Goal: Entertainment & Leisure: Consume media (video, audio)

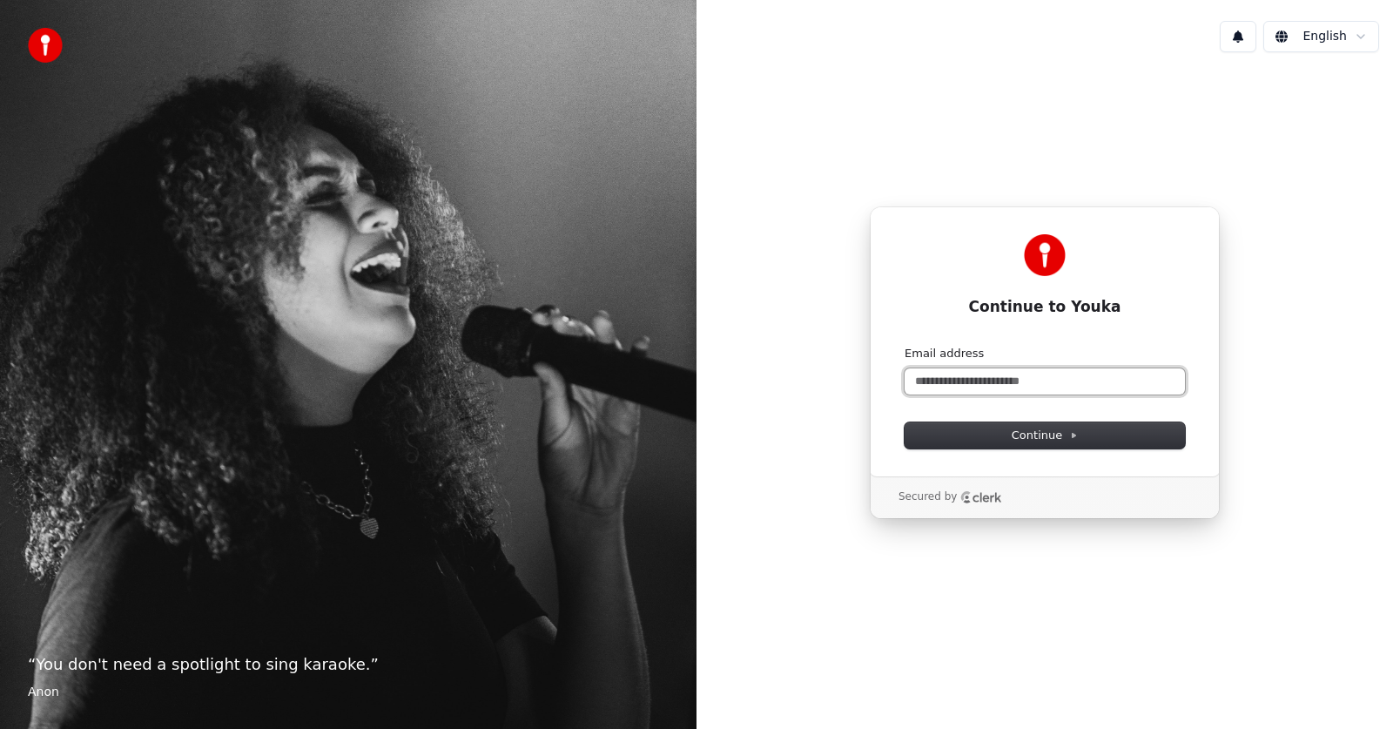
click at [1002, 387] on input "Email address" at bounding box center [1045, 381] width 280 height 26
click at [1038, 384] on input "*" at bounding box center [1045, 381] width 280 height 26
click at [951, 502] on div "Secured by" at bounding box center [950, 497] width 104 height 14
click at [1031, 434] on span "Continue" at bounding box center [1045, 435] width 66 height 16
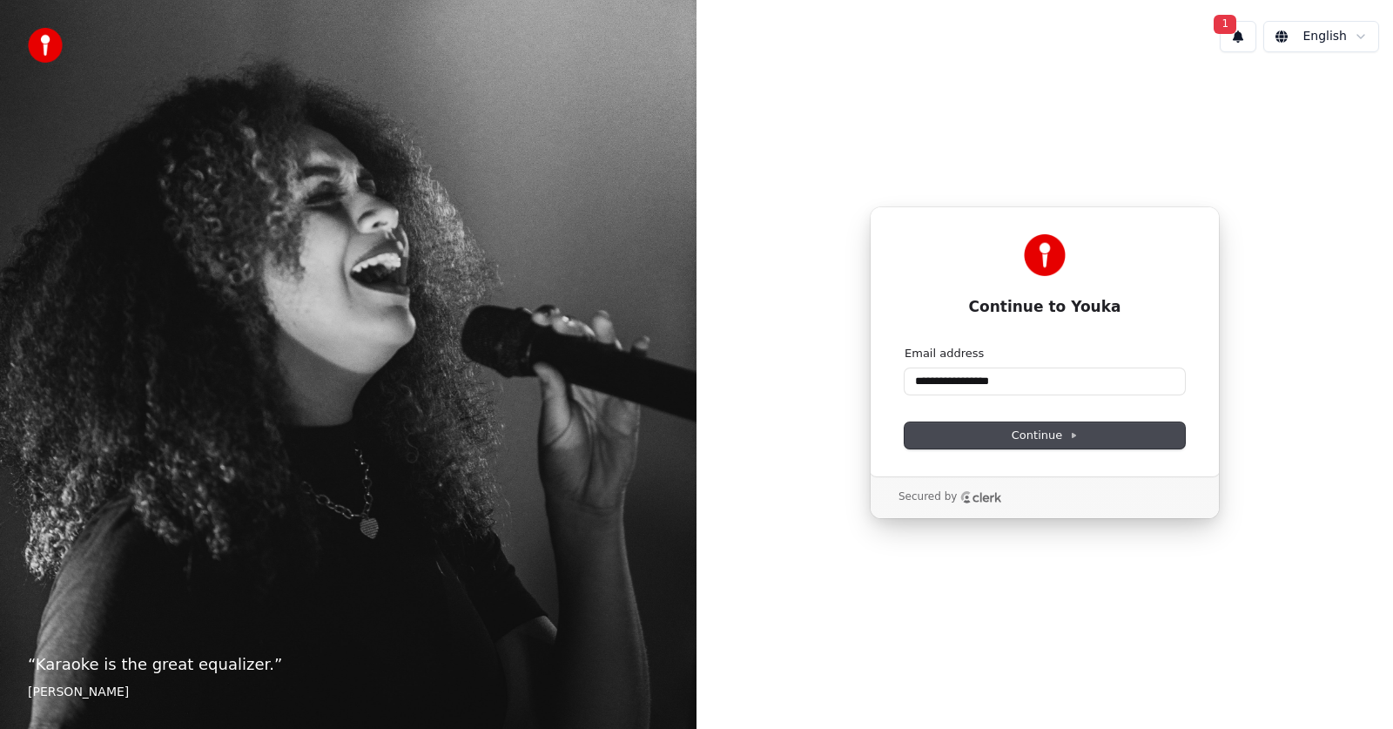
type input "**********"
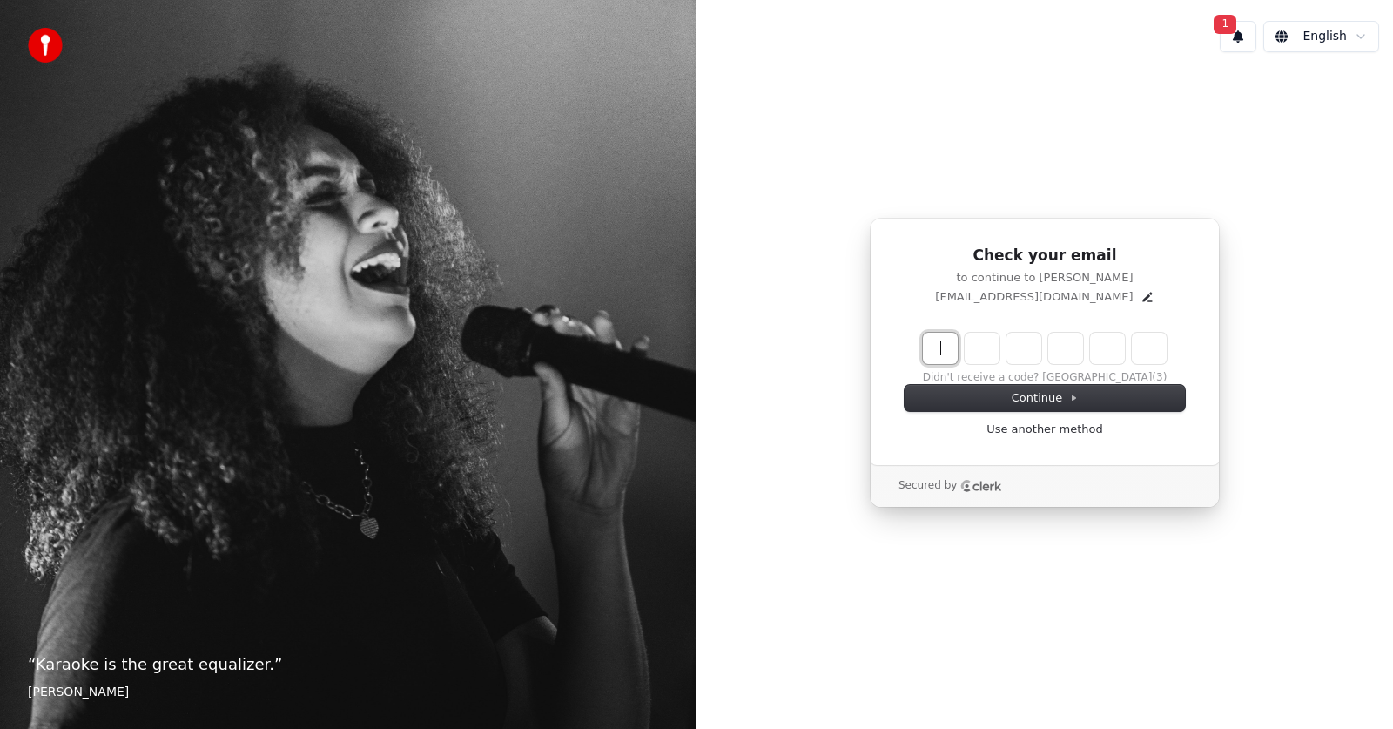
click at [928, 354] on input "Enter verification code" at bounding box center [1062, 348] width 279 height 31
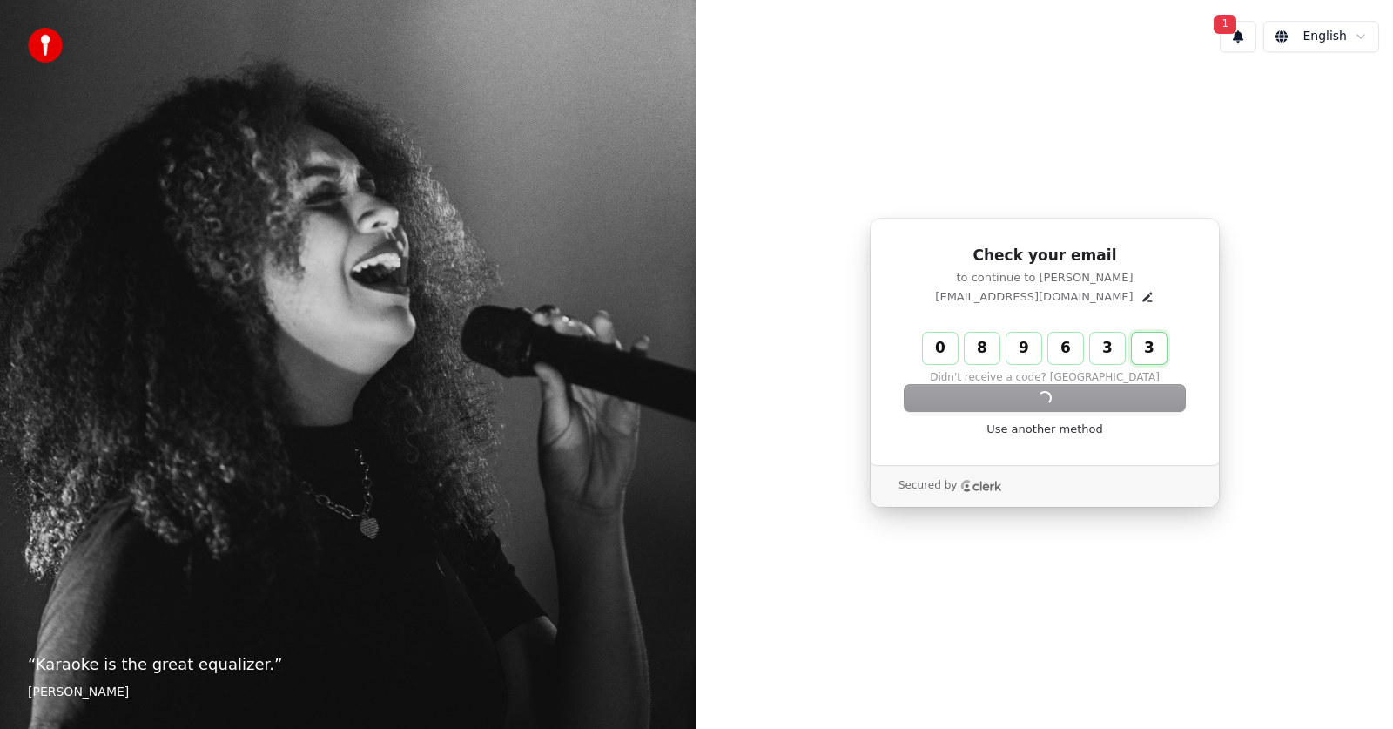
type input "******"
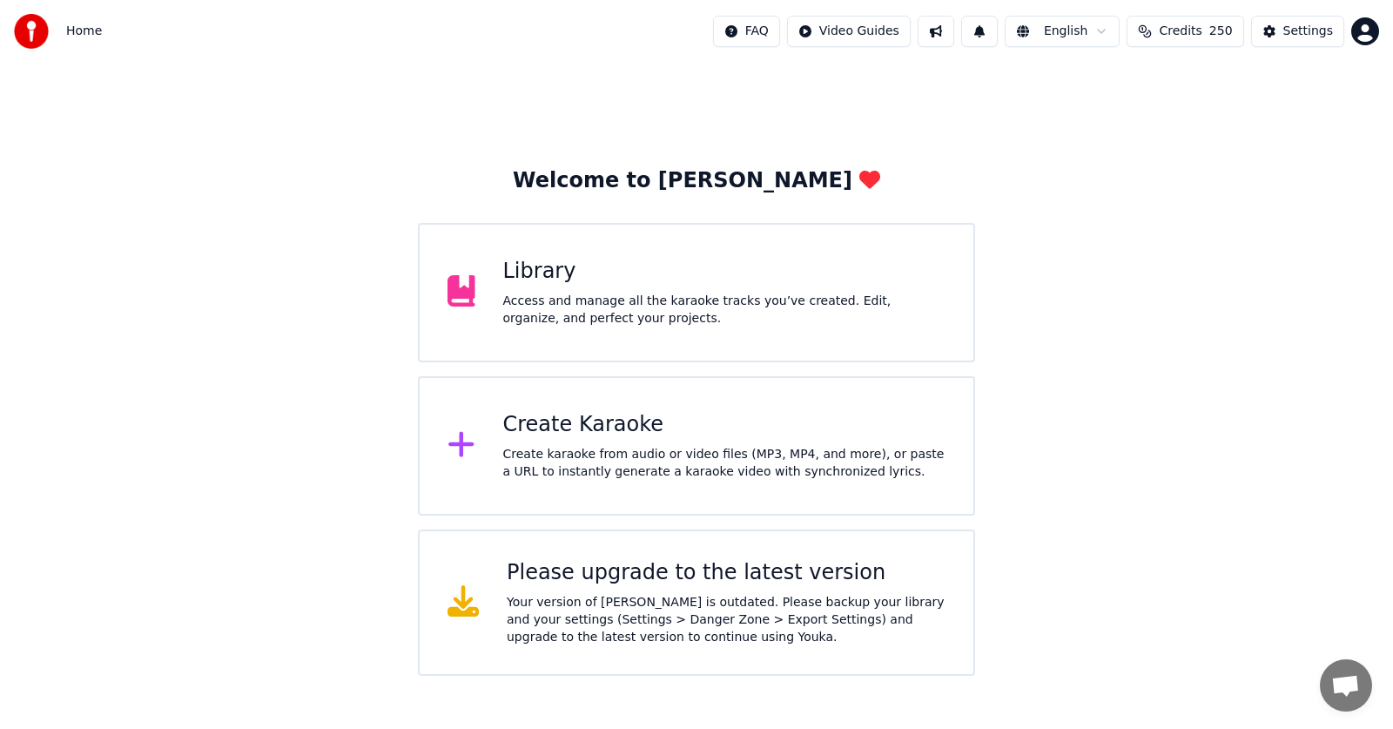
click at [1222, 31] on span "250" at bounding box center [1221, 31] width 24 height 17
click at [1199, 157] on button "Refresh" at bounding box center [1185, 160] width 90 height 31
click at [464, 610] on icon at bounding box center [462, 600] width 31 height 31
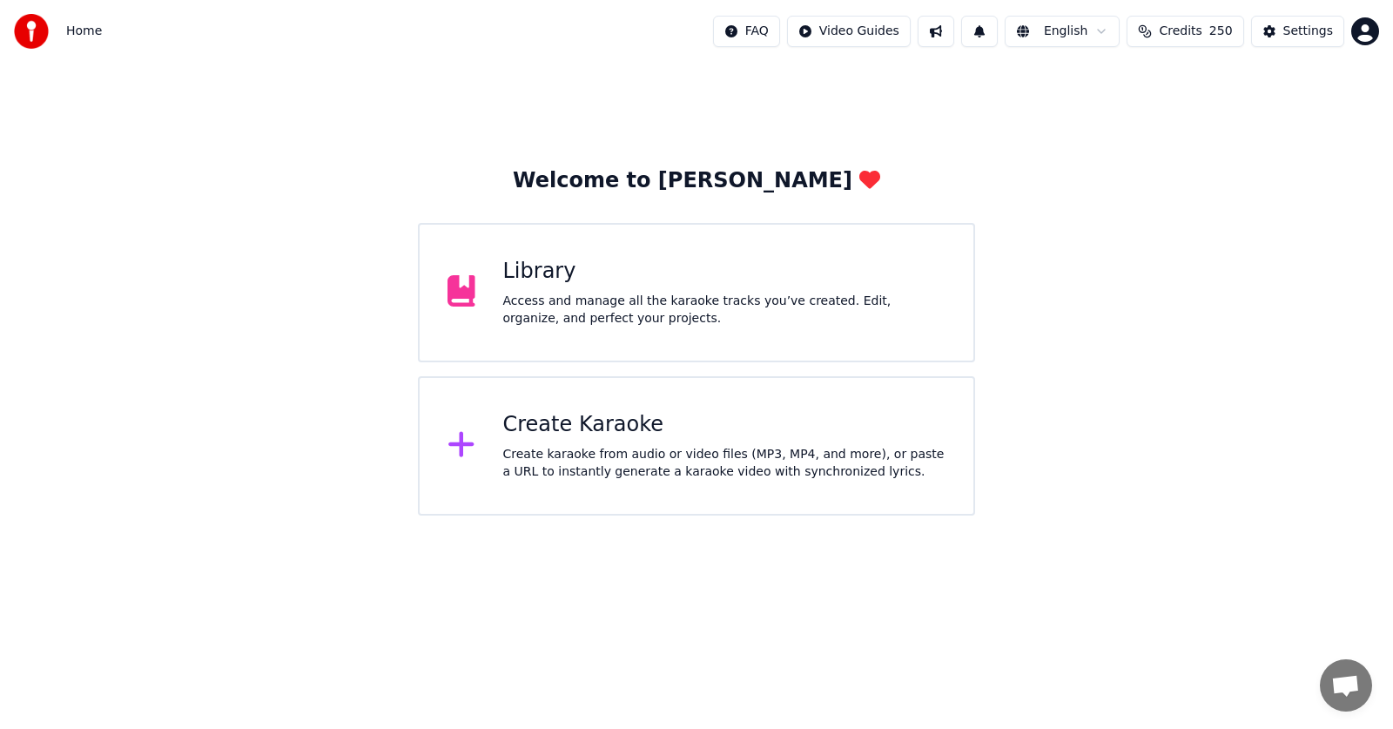
click at [545, 269] on div "Library" at bounding box center [724, 272] width 443 height 28
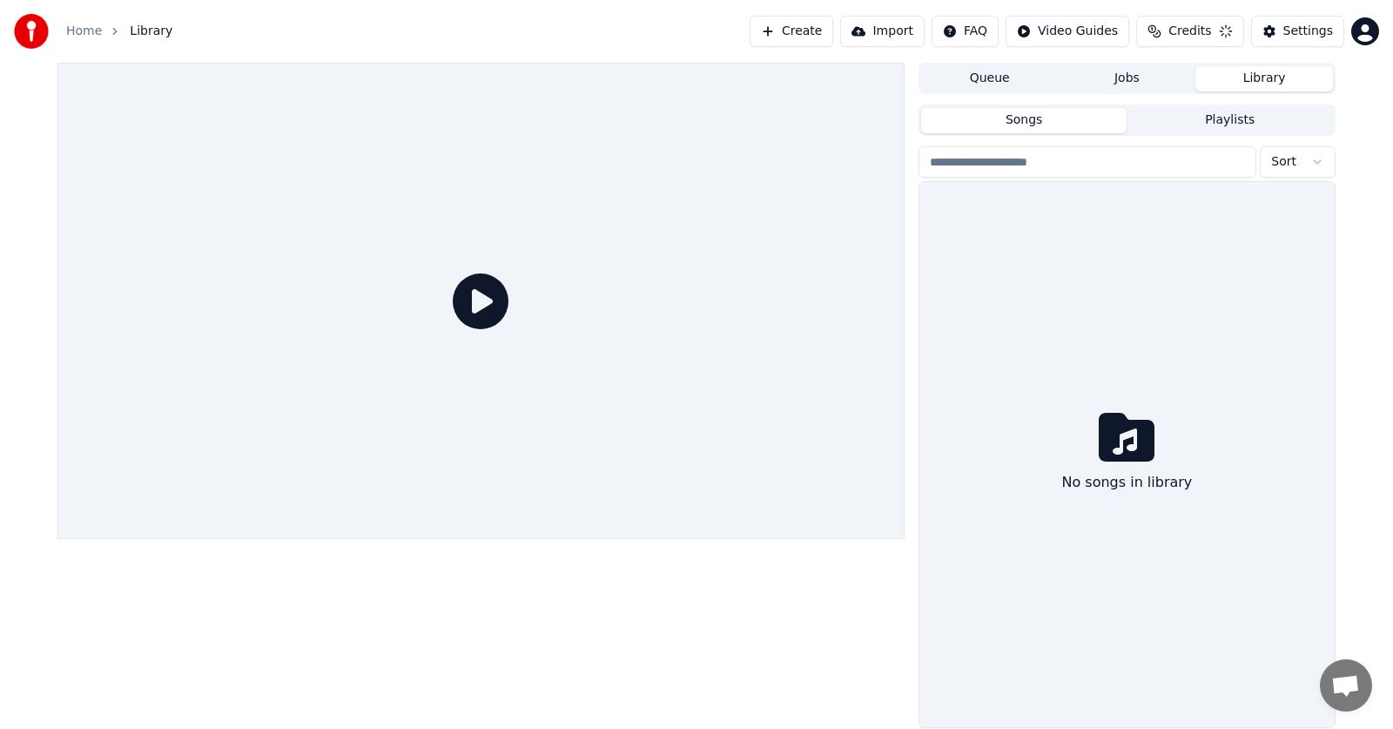
click at [474, 293] on icon at bounding box center [481, 301] width 56 height 56
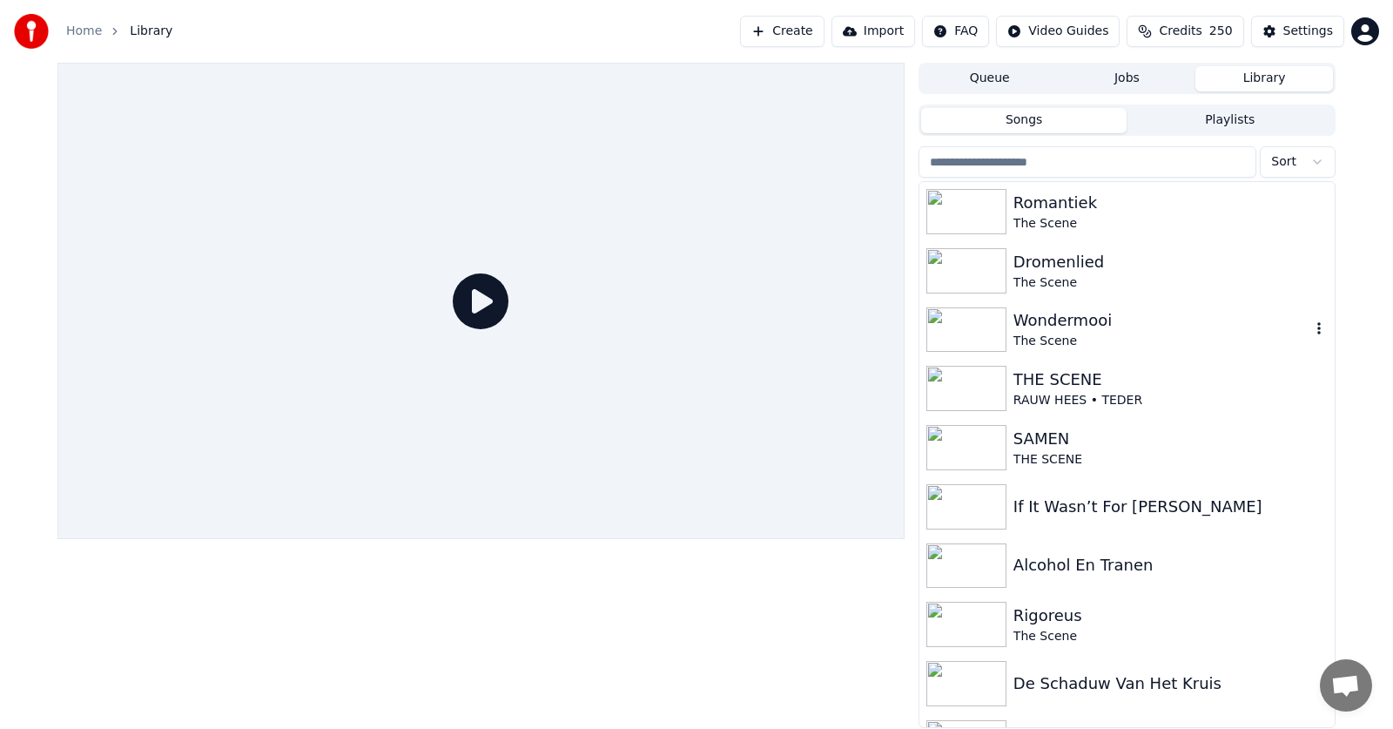
click at [973, 333] on img at bounding box center [966, 329] width 80 height 45
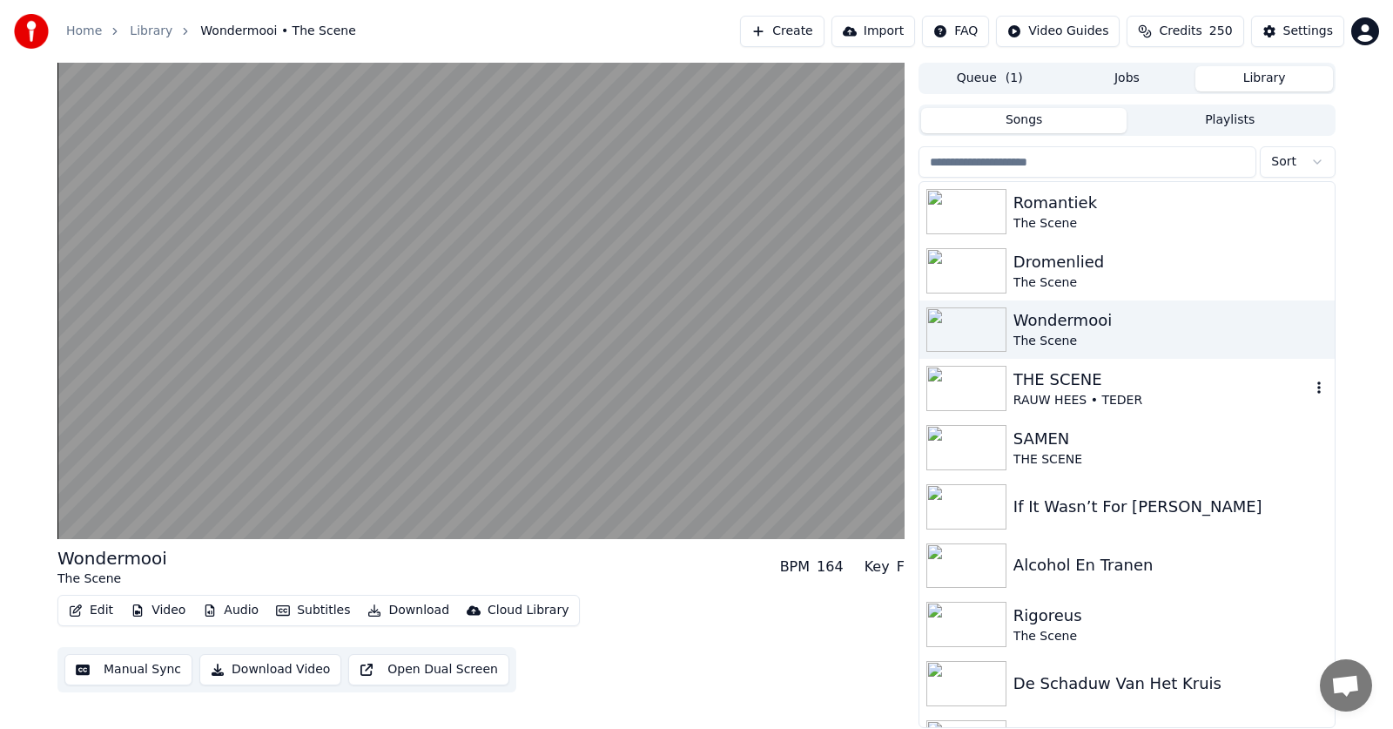
click at [1036, 375] on div "THE SCENE" at bounding box center [1161, 379] width 297 height 24
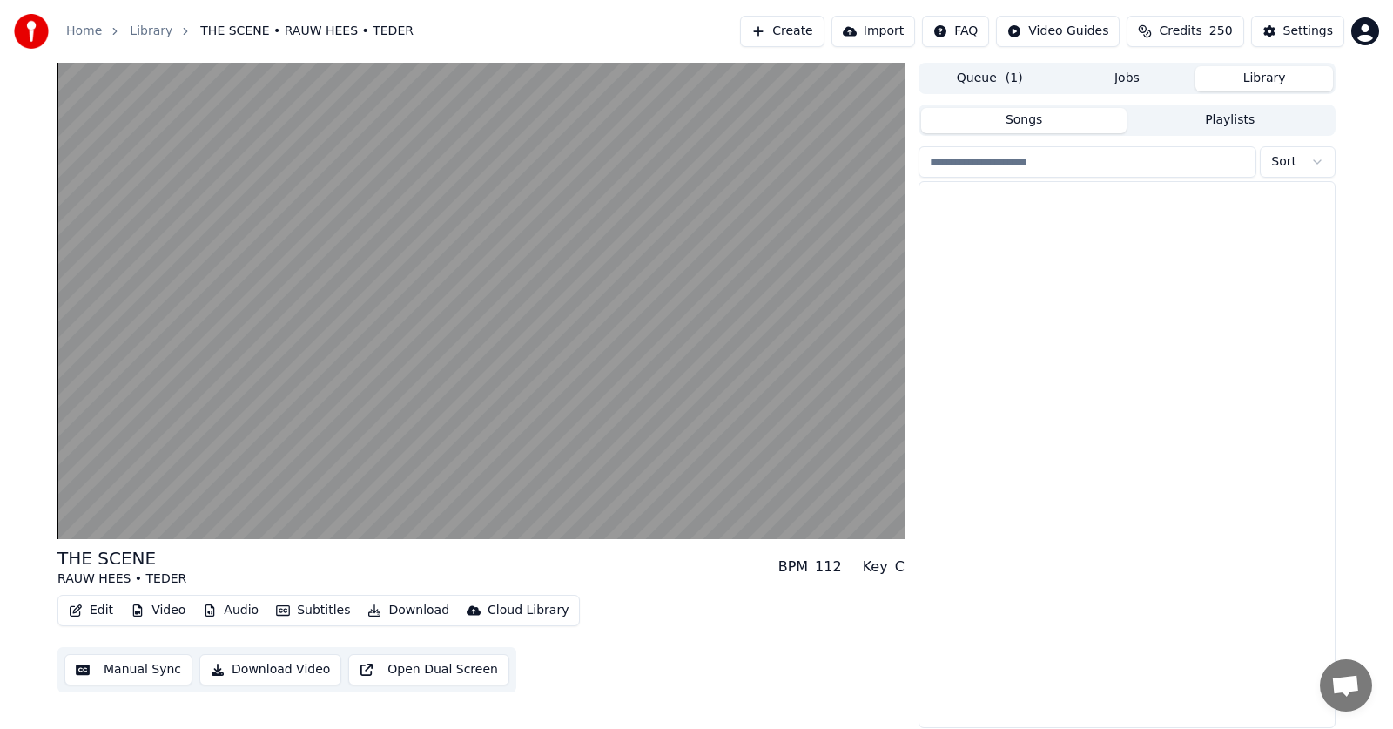
scroll to position [174, 0]
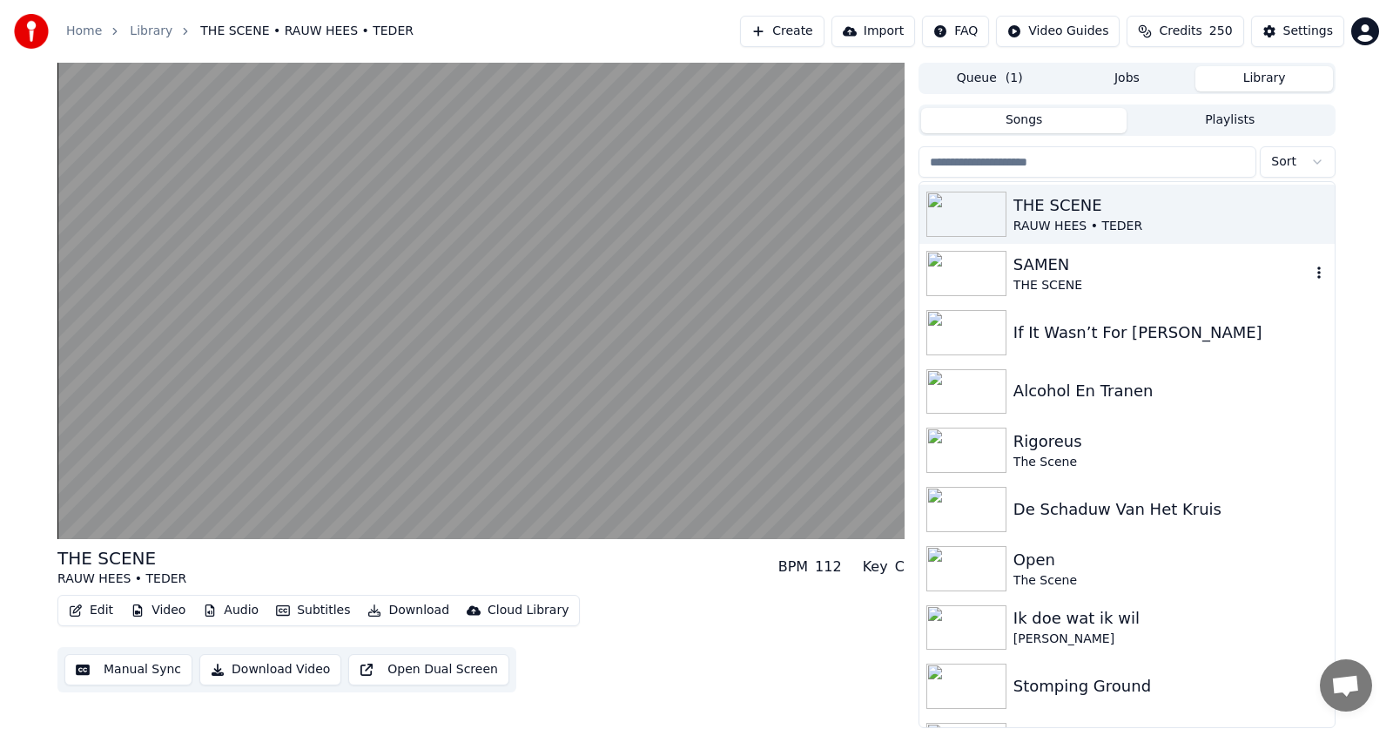
click at [1042, 272] on div "SAMEN" at bounding box center [1161, 264] width 297 height 24
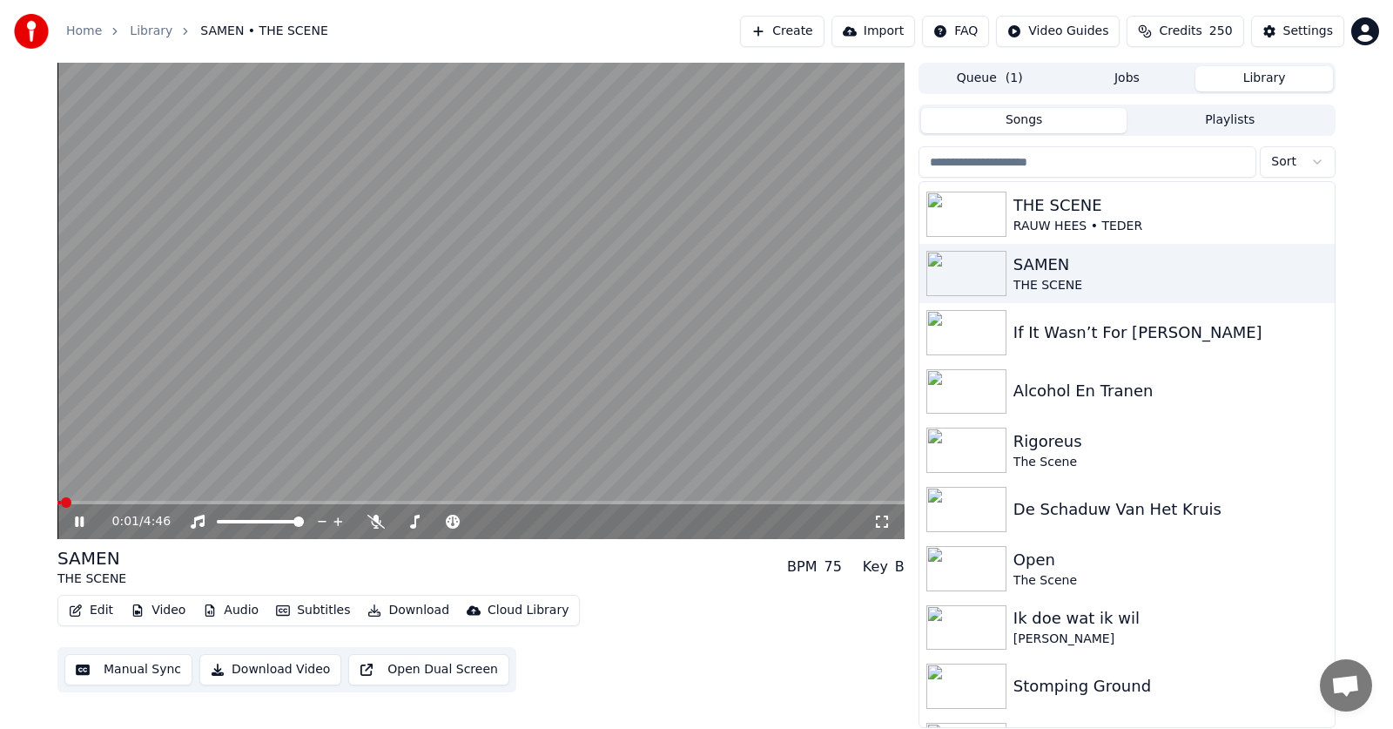
click at [78, 518] on icon at bounding box center [79, 521] width 9 height 10
click at [77, 519] on icon at bounding box center [79, 521] width 10 height 12
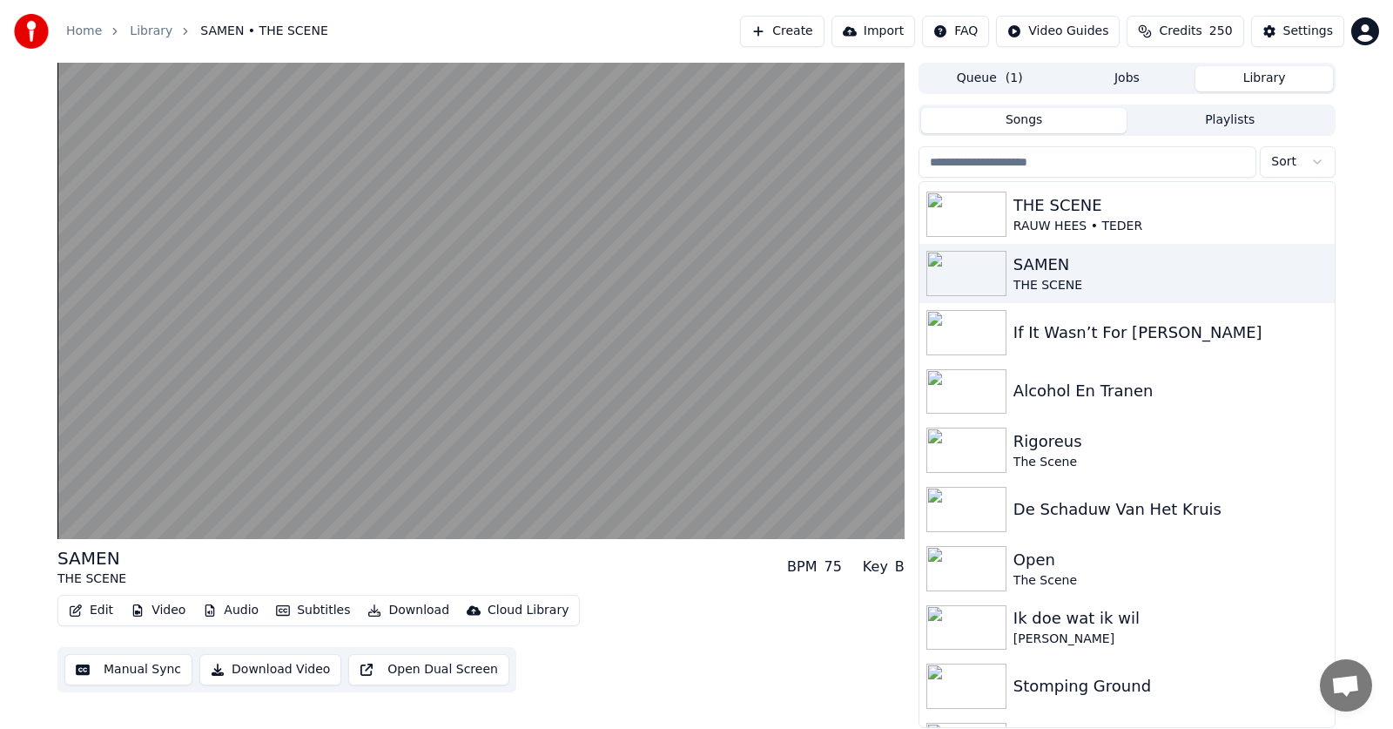
click at [869, 635] on div "Edit Video Audio Subtitles Download Cloud Library Manual Sync Download Video Op…" at bounding box center [480, 644] width 847 height 98
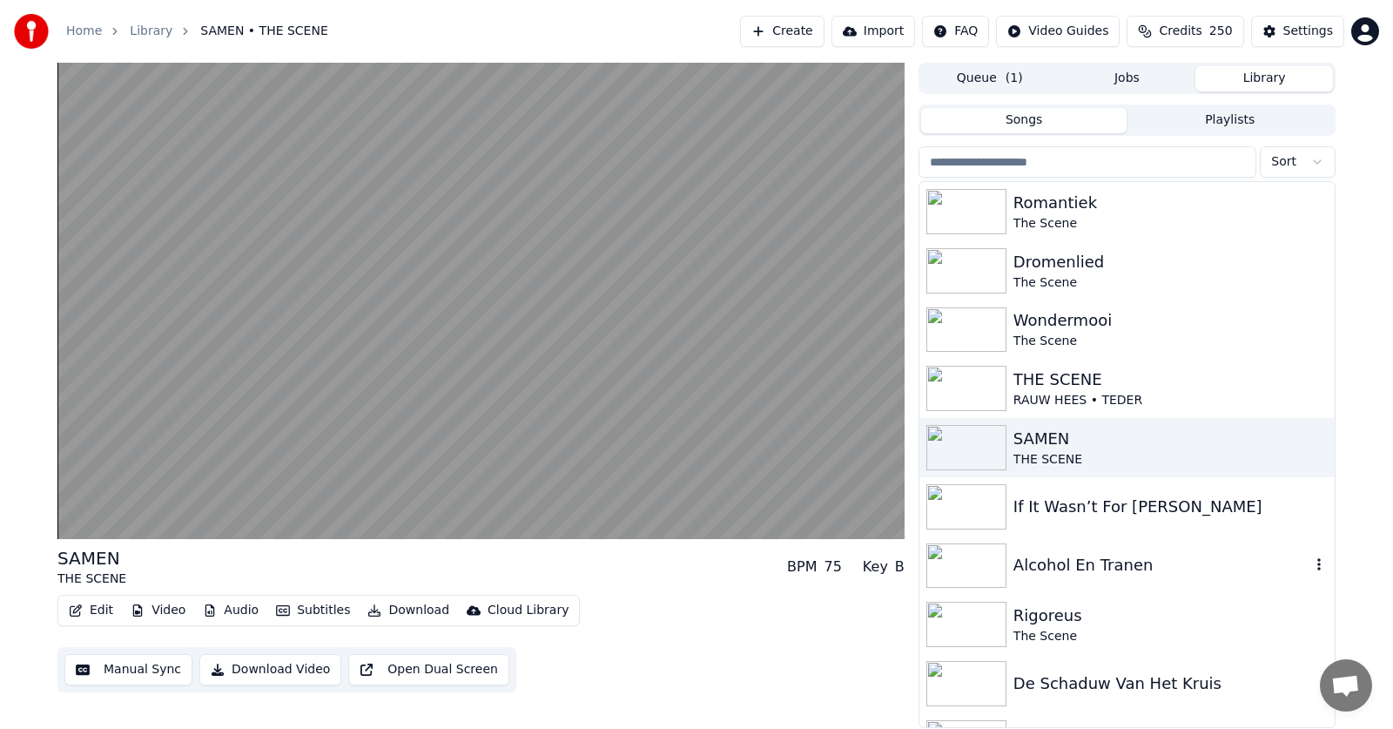
click at [1095, 564] on div "Alcohol En Tranen" at bounding box center [1161, 565] width 297 height 24
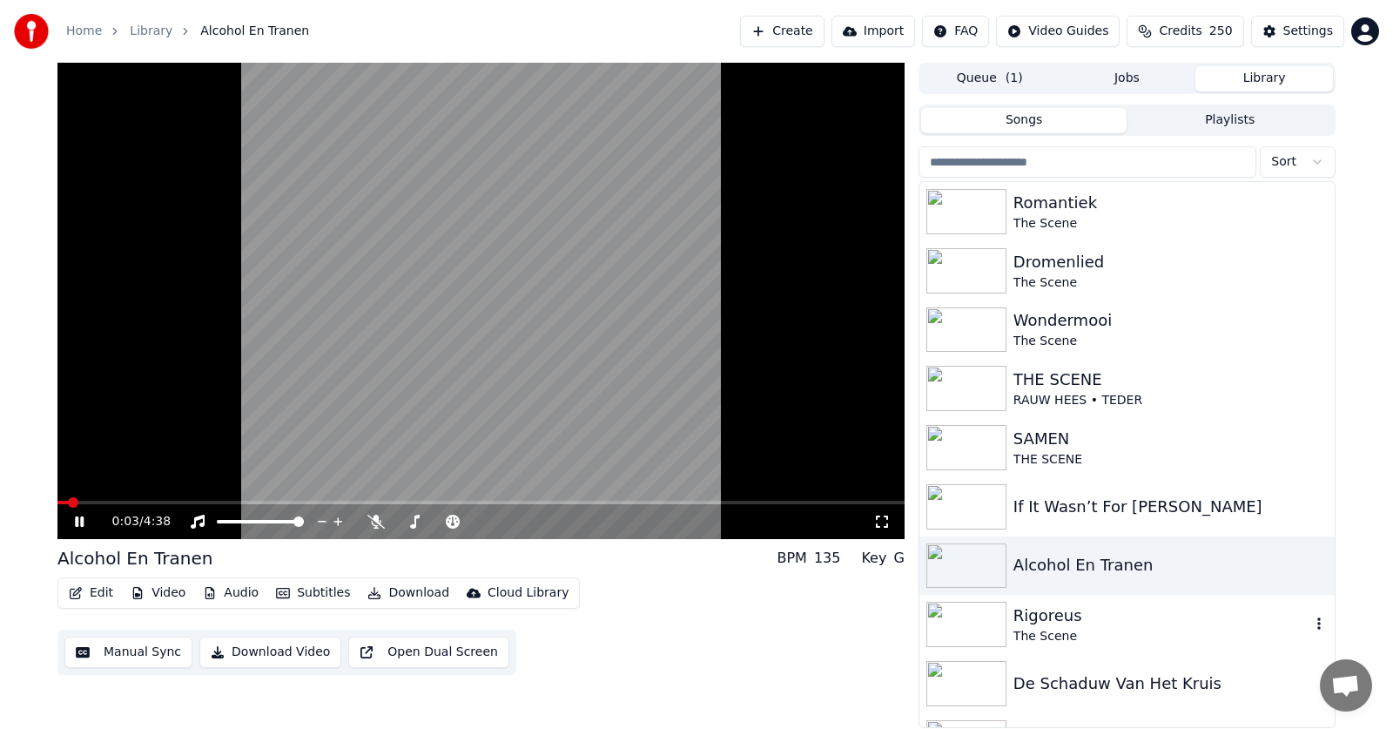
click at [1039, 622] on div "Rigoreus" at bounding box center [1161, 615] width 297 height 24
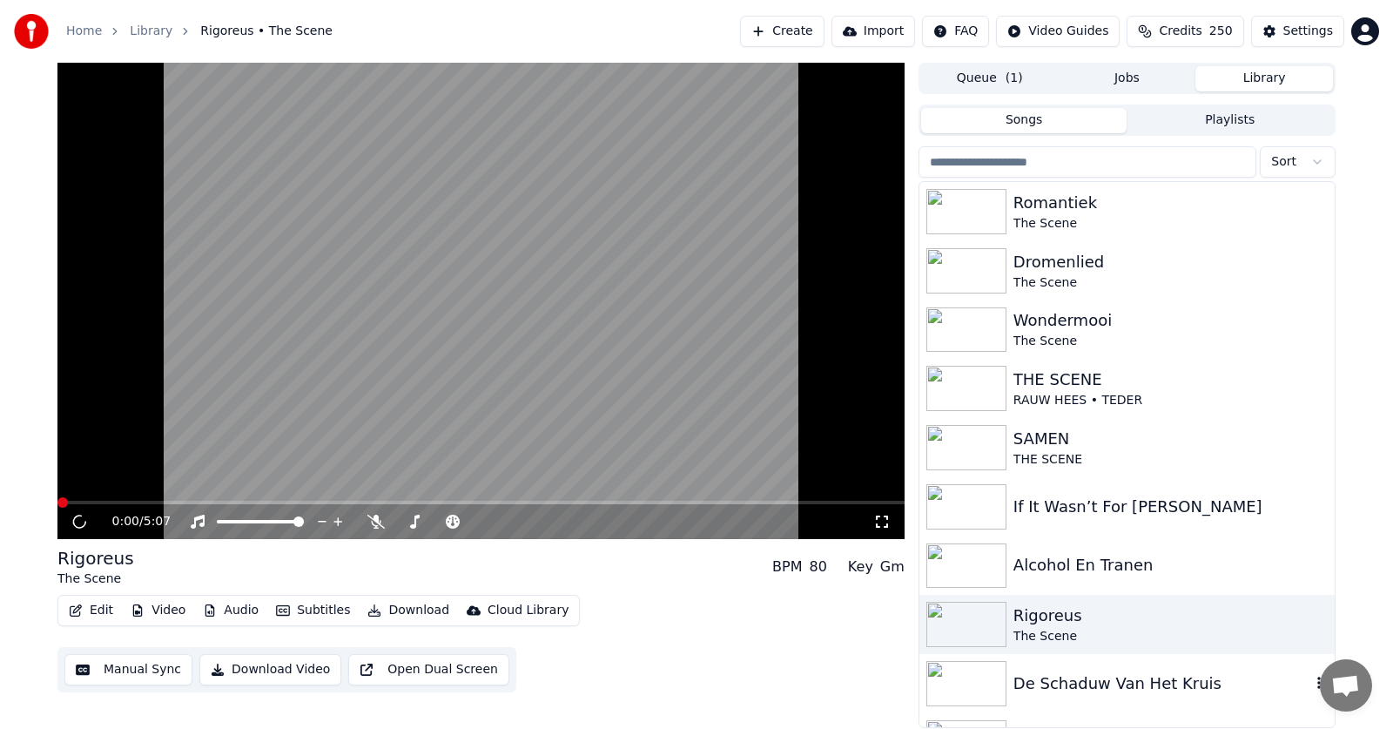
click at [1065, 686] on div "De Schaduw Van Het Kruis" at bounding box center [1161, 683] width 297 height 24
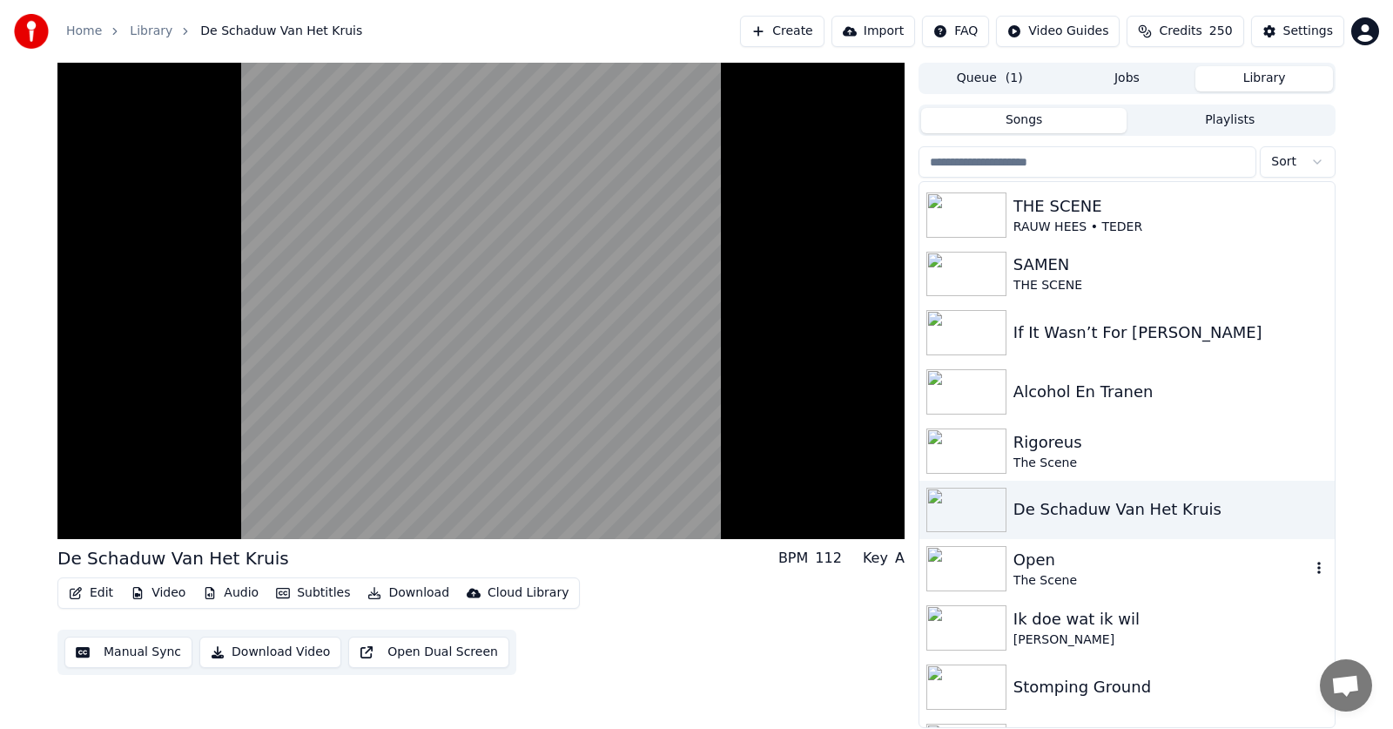
scroll to position [348, 0]
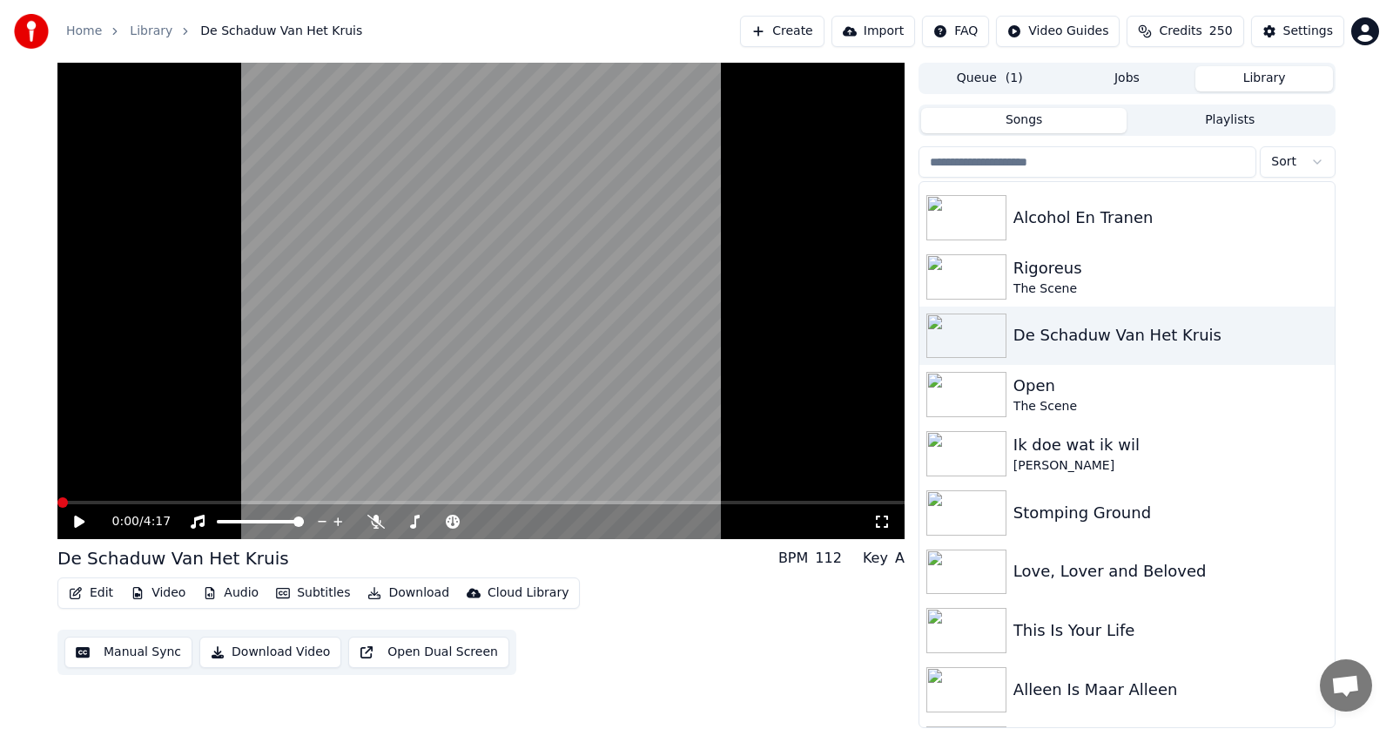
click at [86, 524] on icon at bounding box center [91, 521] width 41 height 14
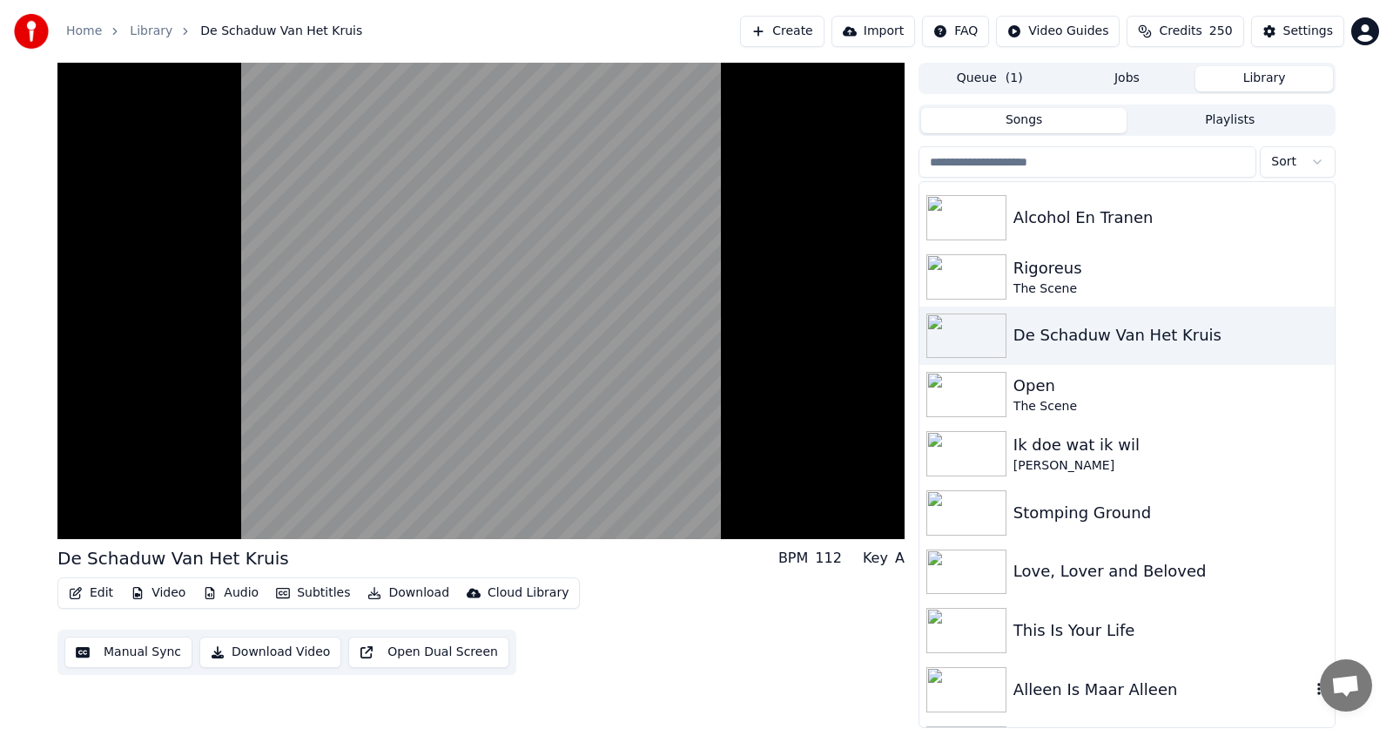
click at [1035, 687] on div "Alleen Is Maar Alleen" at bounding box center [1161, 689] width 297 height 24
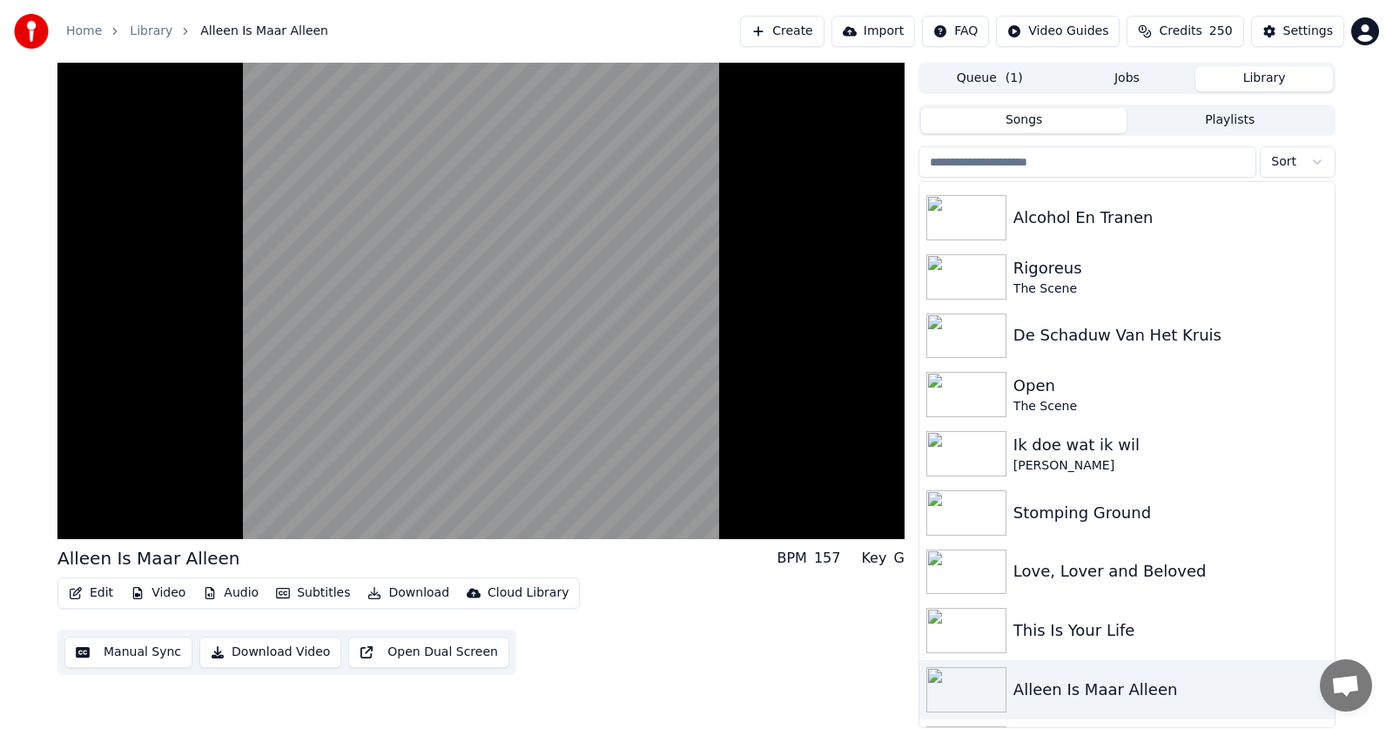
click at [866, 643] on div "Edit Video Audio Subtitles Download Cloud Library Manual Sync Download Video Op…" at bounding box center [480, 626] width 847 height 98
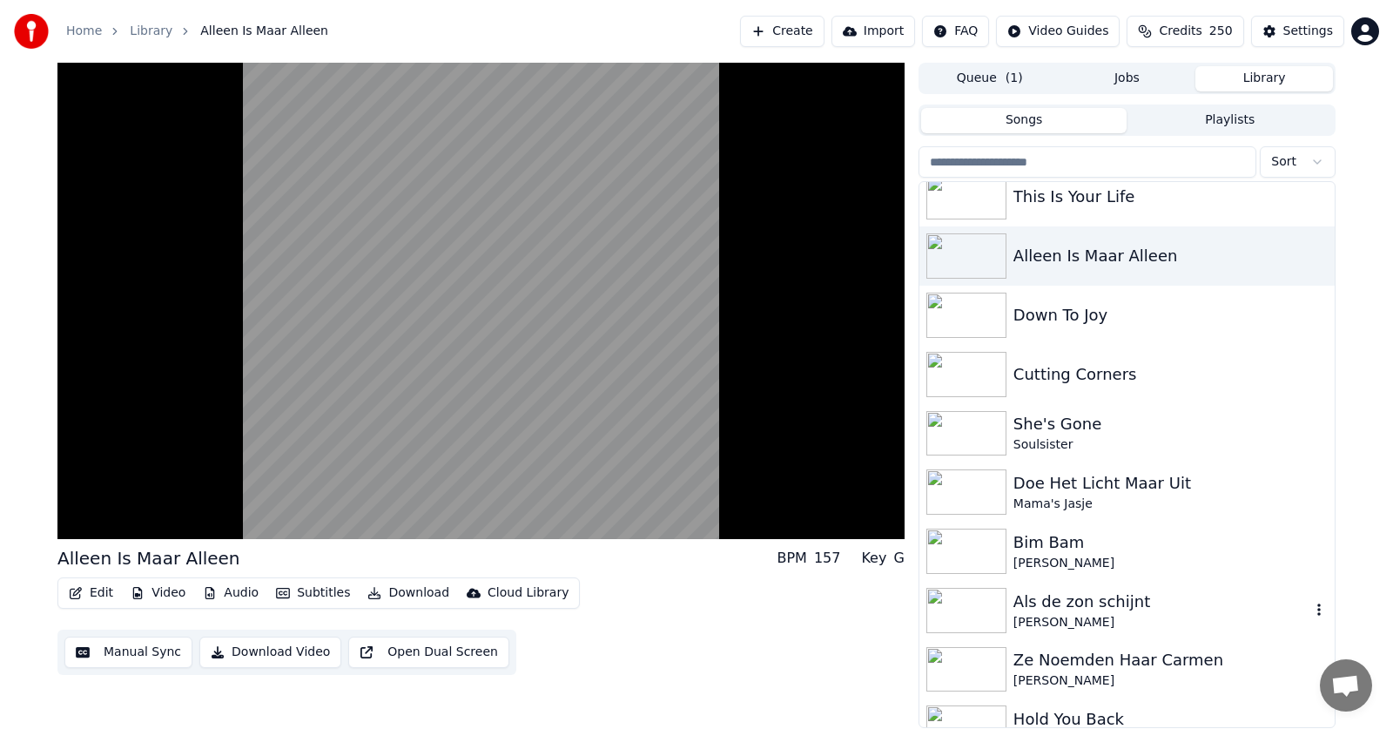
scroll to position [1219, 0]
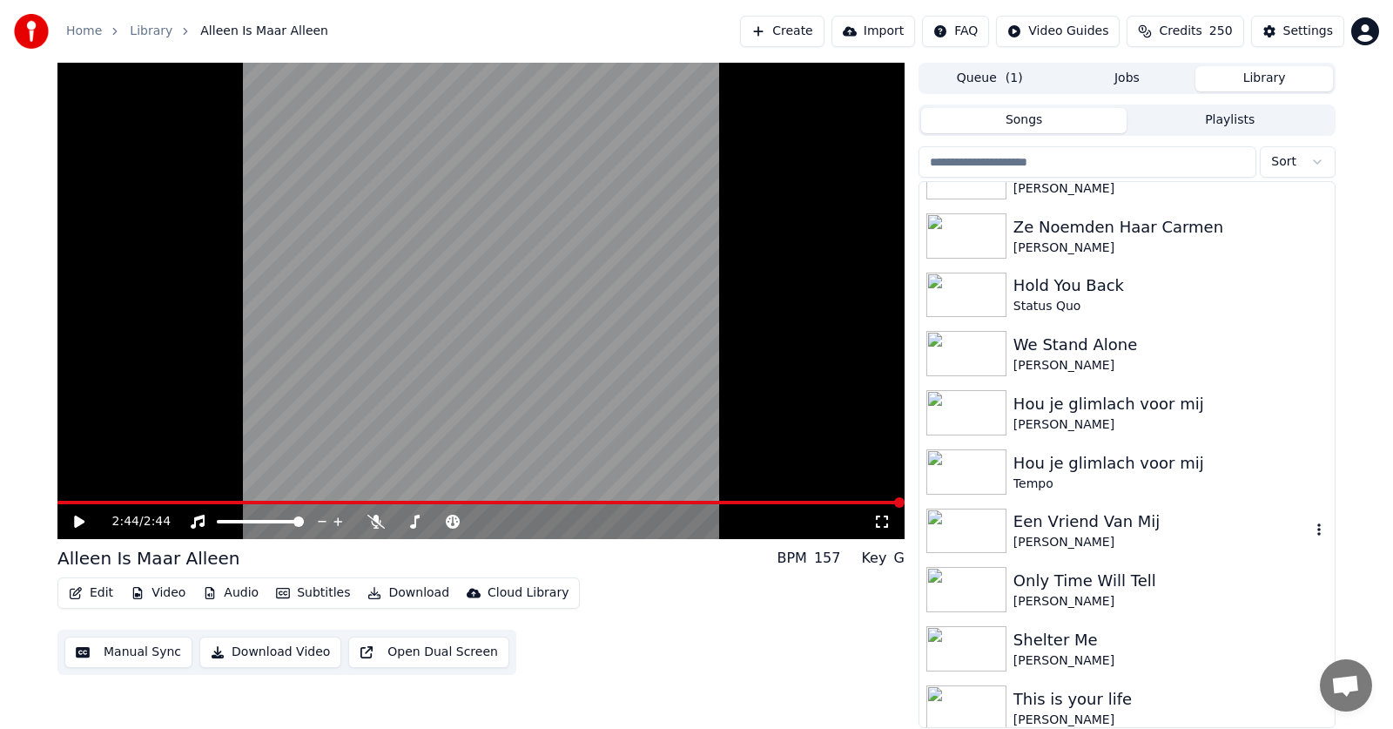
click at [970, 518] on img at bounding box center [966, 530] width 80 height 45
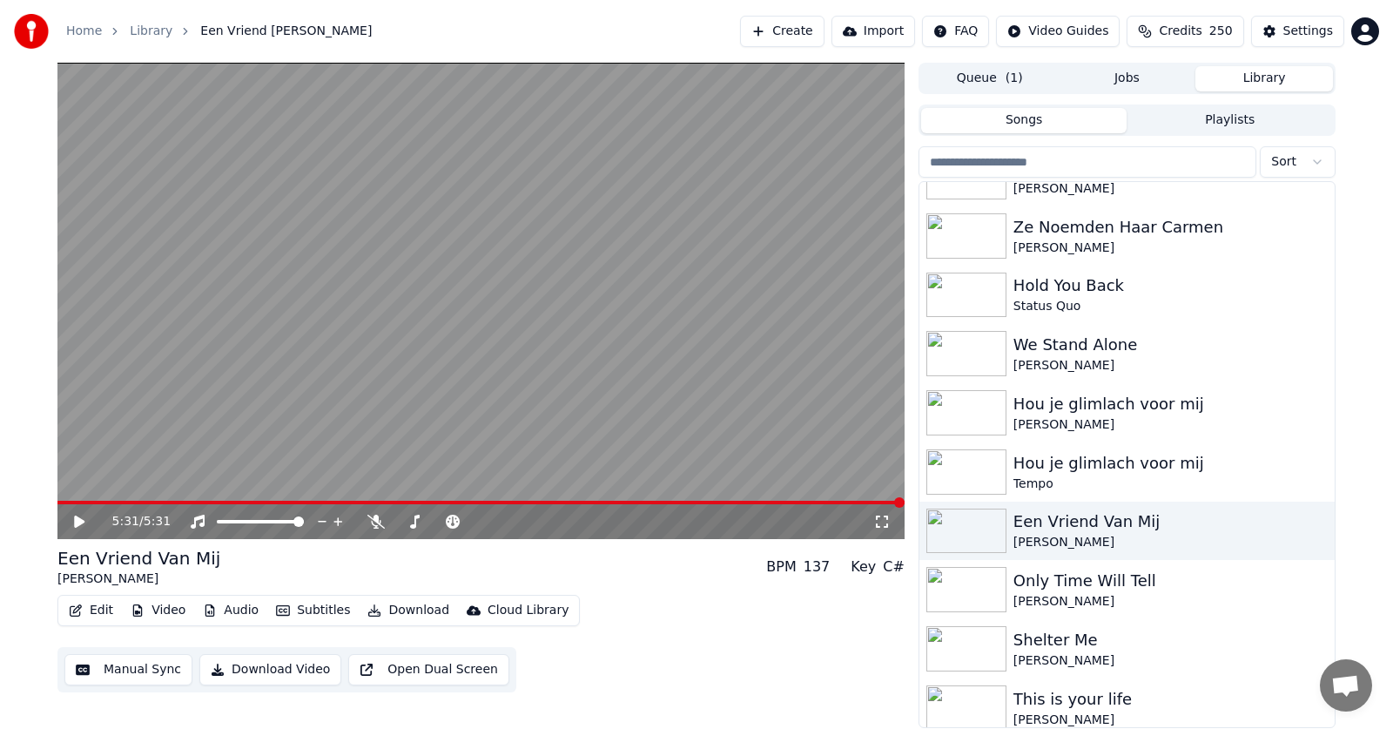
click at [1371, 35] on html "Home Library Een Vriend [PERSON_NAME] • [PERSON_NAME] Create Import FAQ Video G…" at bounding box center [696, 364] width 1393 height 729
click at [1358, 28] on html "Home Library Een Vriend [PERSON_NAME] • [PERSON_NAME] Create Import FAQ Video G…" at bounding box center [696, 364] width 1393 height 729
